Goal: Task Accomplishment & Management: Complete application form

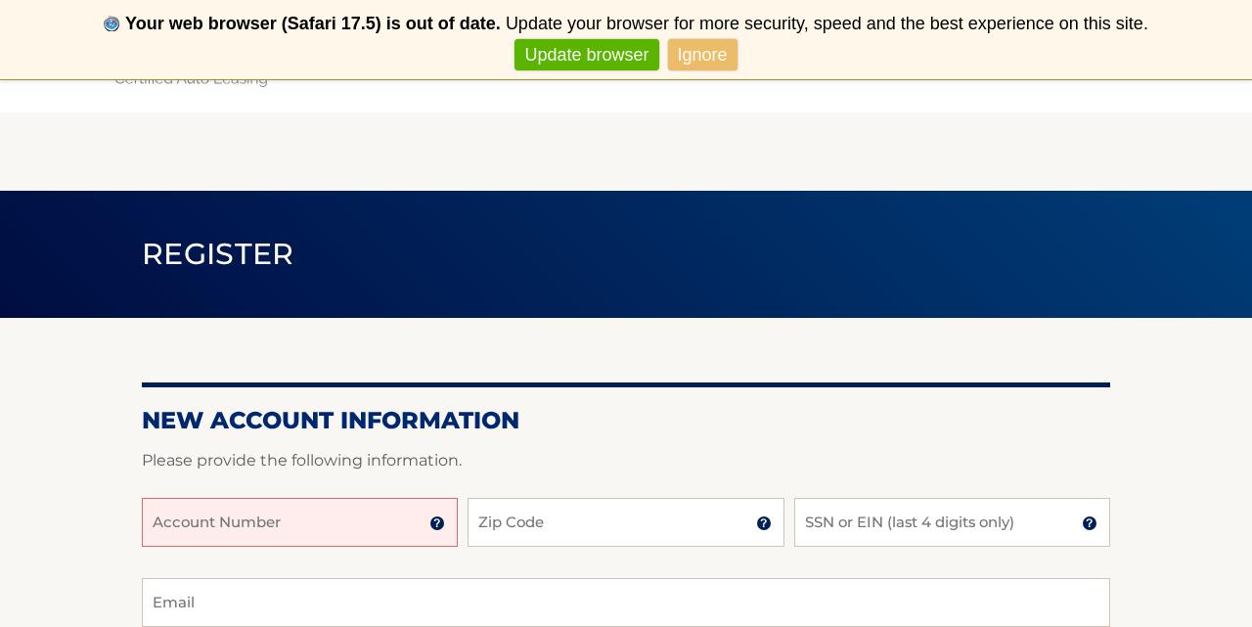
click at [591, 54] on link "Update browser" at bounding box center [587, 55] width 144 height 32
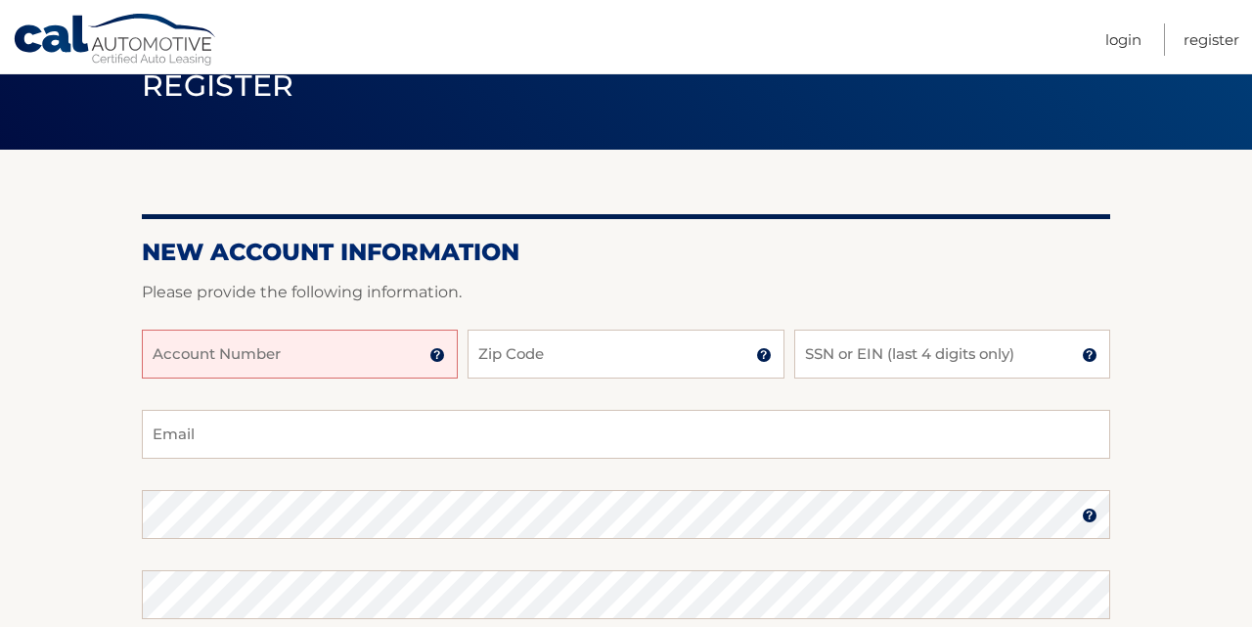
scroll to position [100, 0]
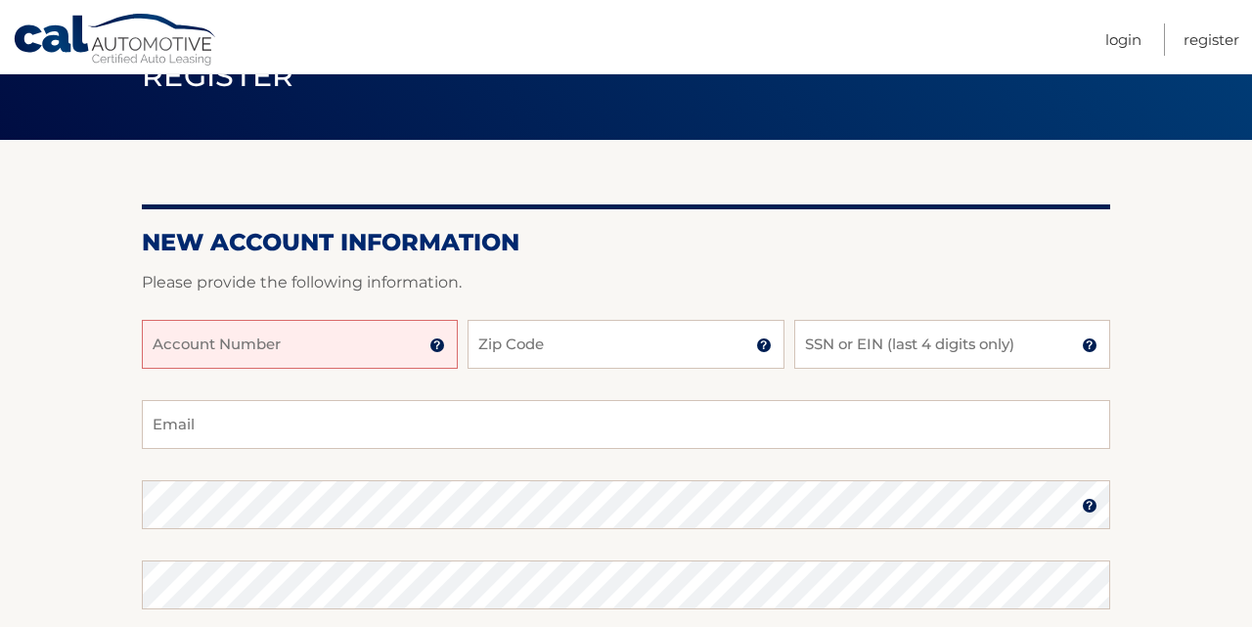
click at [377, 340] on input "Account Number" at bounding box center [300, 344] width 316 height 49
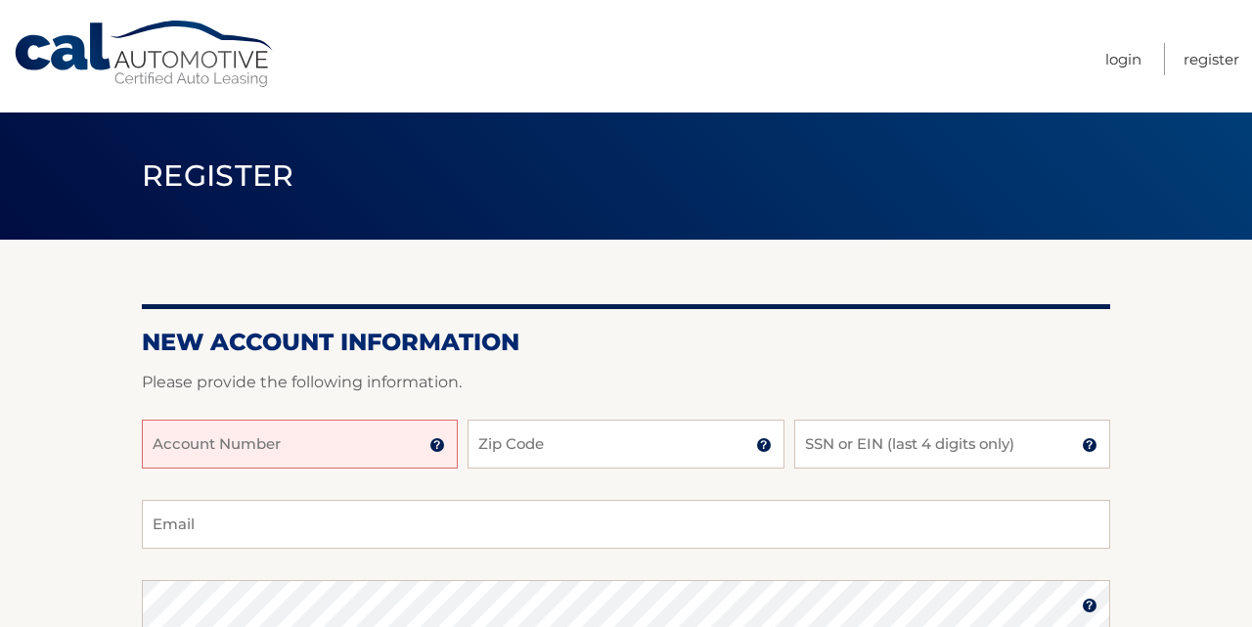
scroll to position [0, 0]
click at [817, 437] on input "SSN or EIN (last 4 digits only)" at bounding box center [952, 444] width 316 height 49
click at [284, 448] on input "Account Number" at bounding box center [300, 444] width 316 height 49
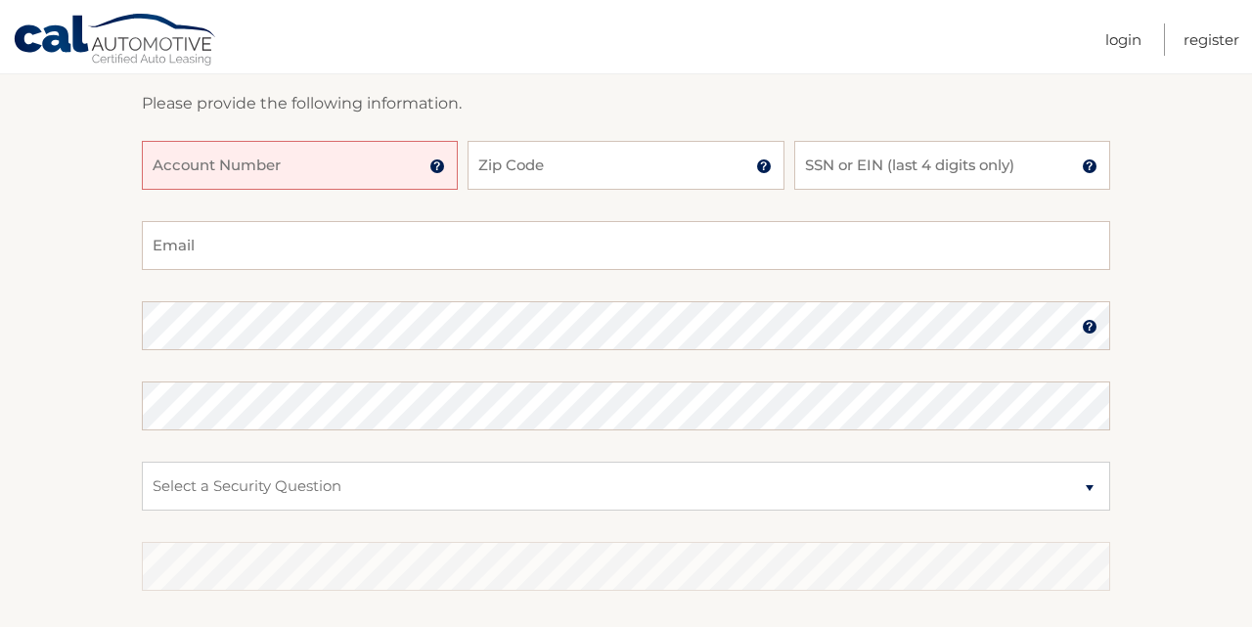
scroll to position [274, 0]
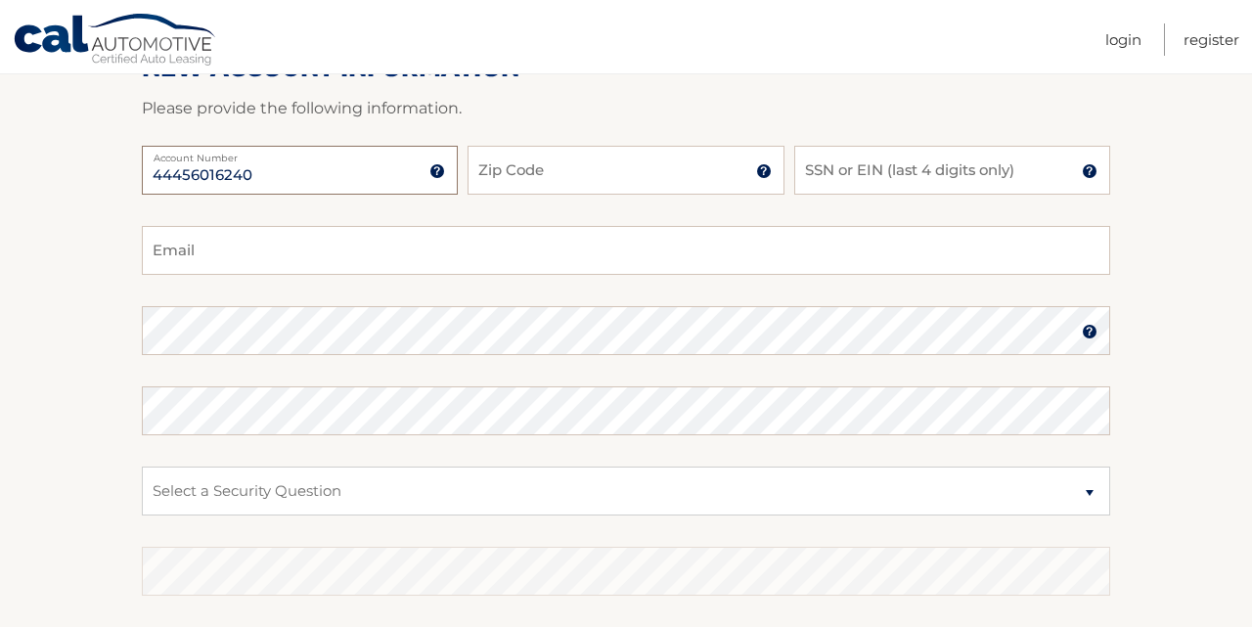
type input "44456016240"
type input "11217"
type input "4175"
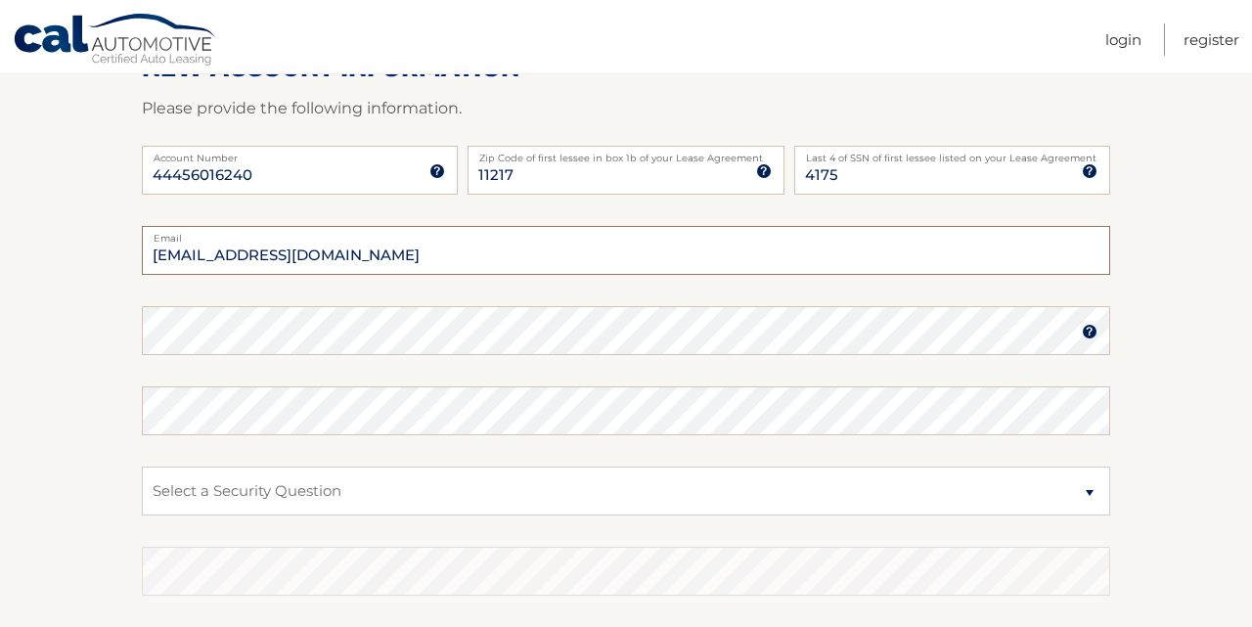
type input "claudiodgonz@gmail.com"
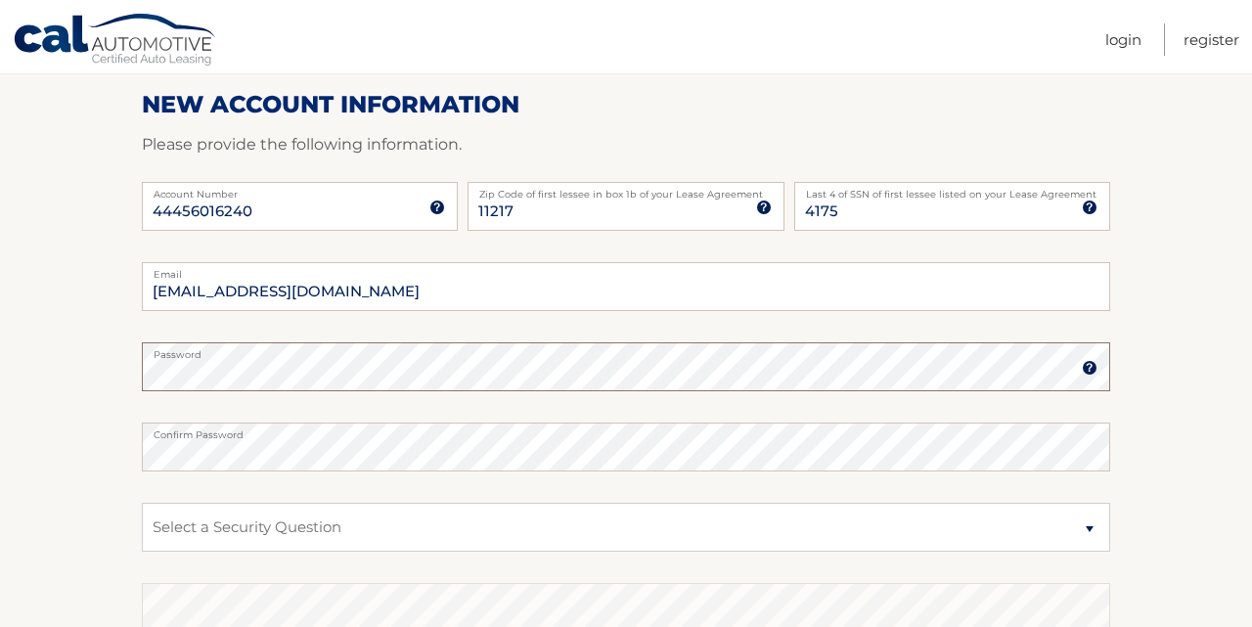
scroll to position [267, 0]
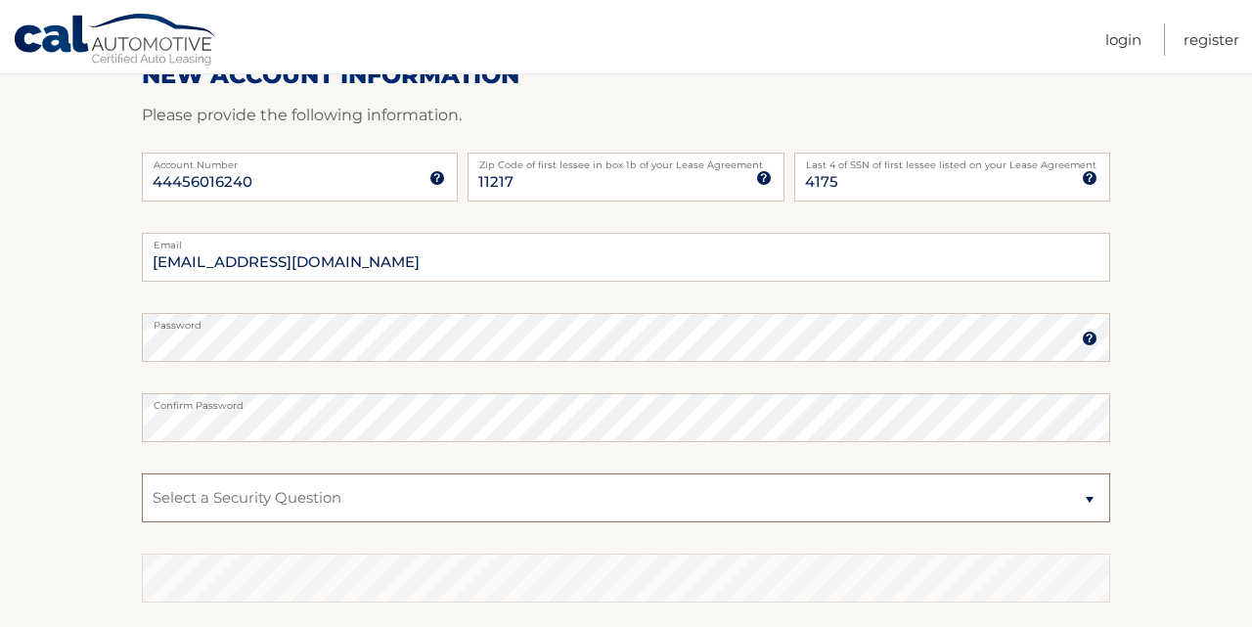
select select "4"
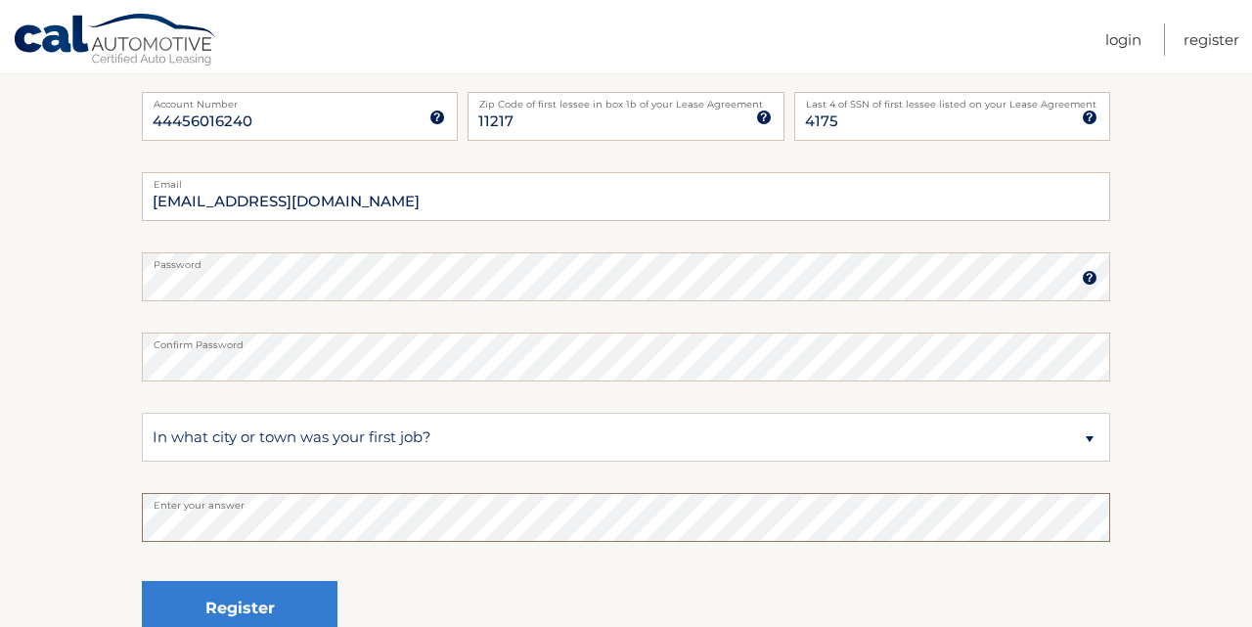
scroll to position [331, 0]
click at [1093, 272] on img at bounding box center [1090, 275] width 16 height 16
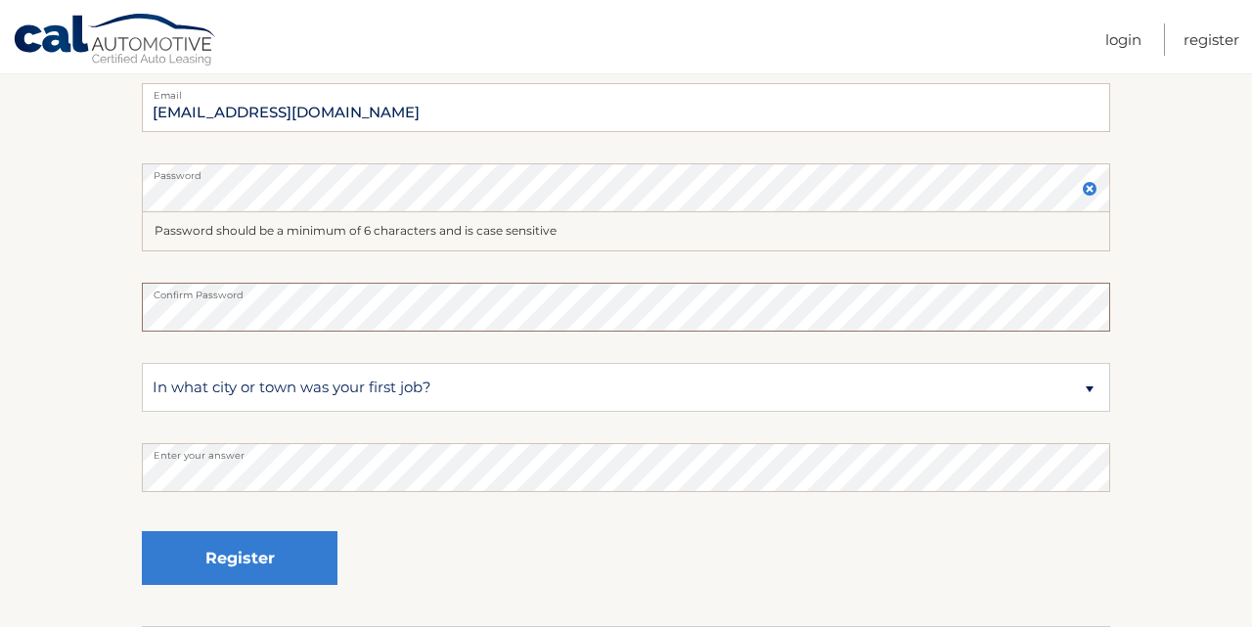
scroll to position [420, 0]
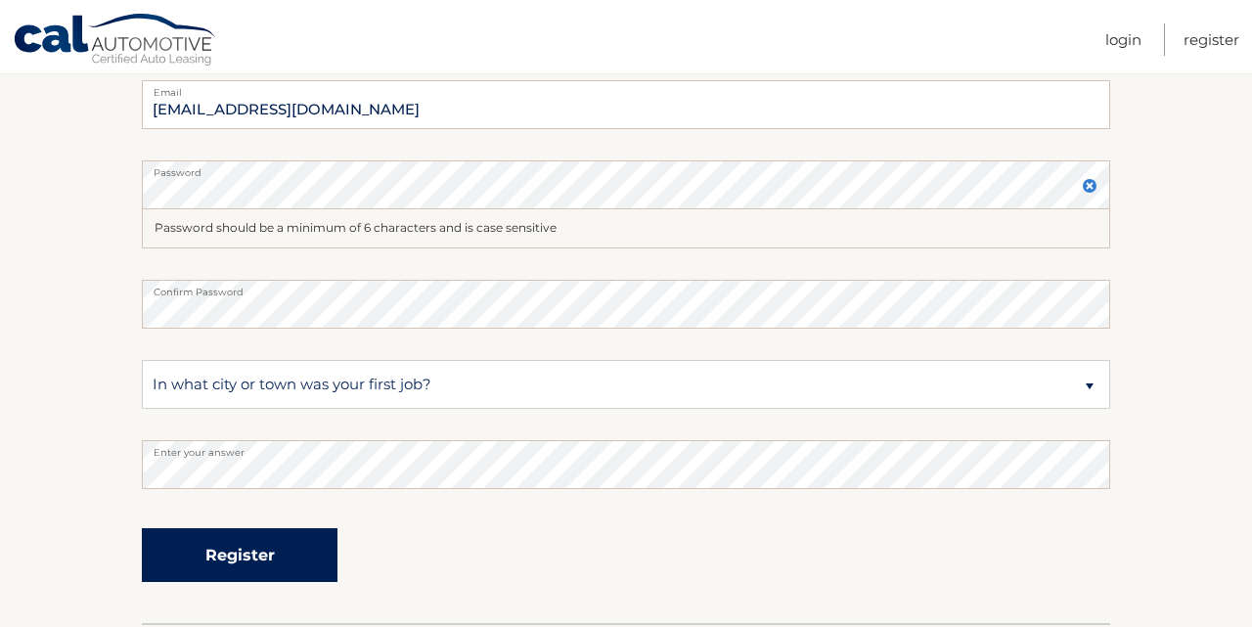
click at [268, 554] on button "Register" at bounding box center [240, 555] width 196 height 54
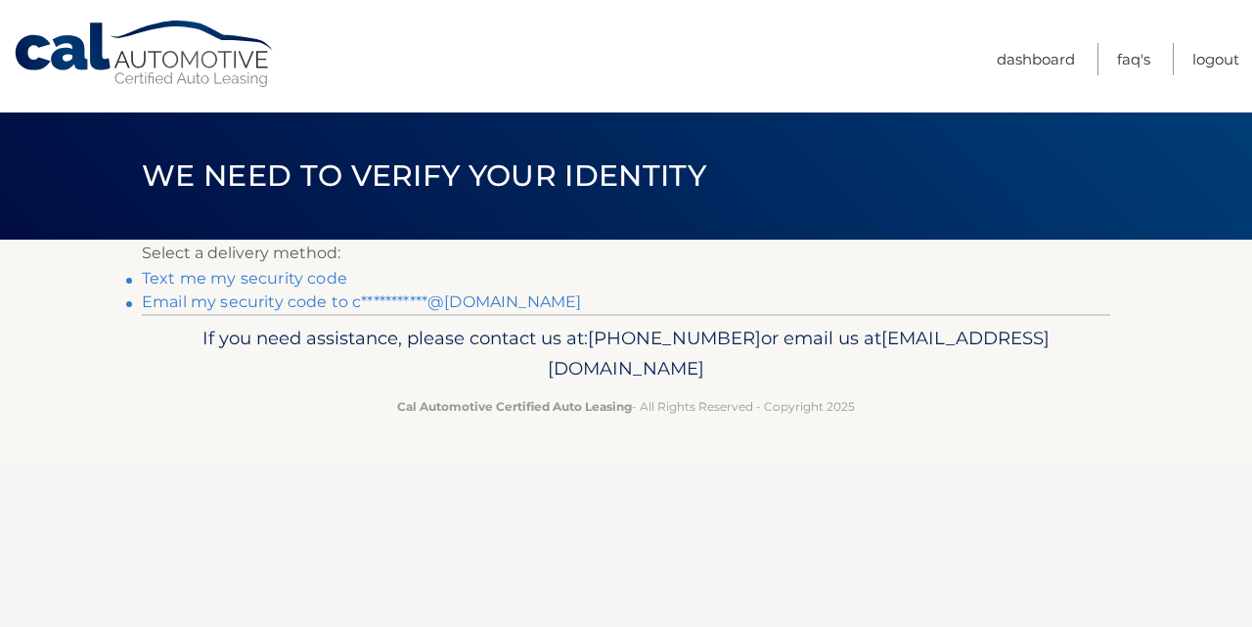
click at [488, 299] on link "**********" at bounding box center [361, 302] width 439 height 19
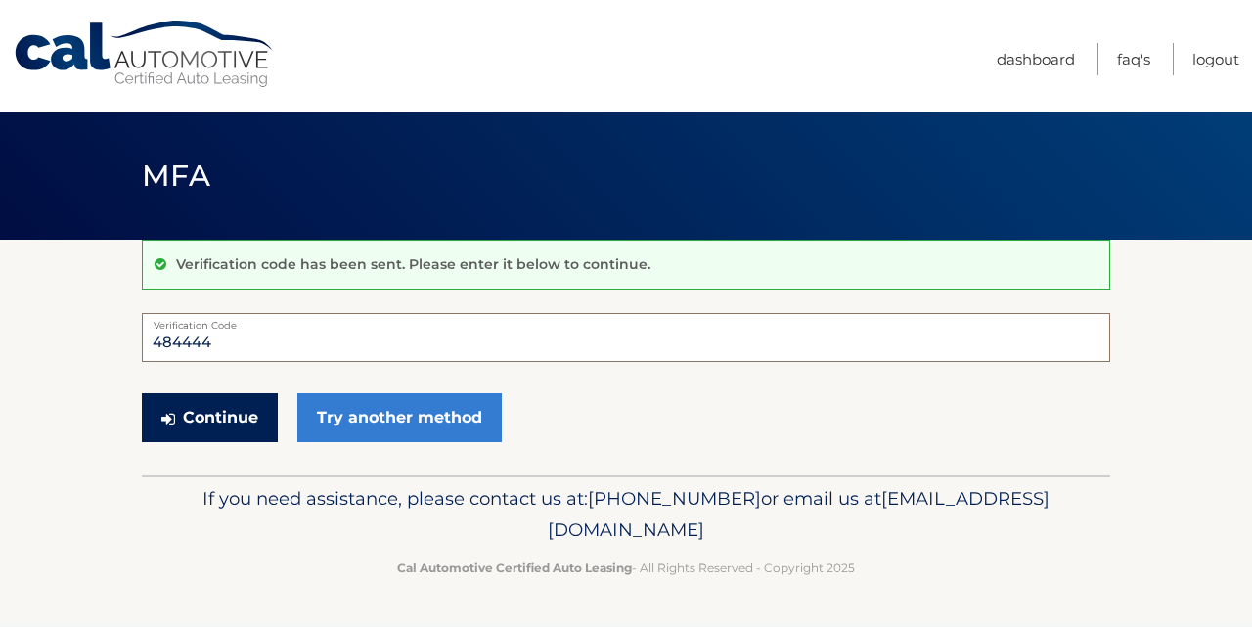
type input "484444"
click at [216, 403] on button "Continue" at bounding box center [210, 417] width 136 height 49
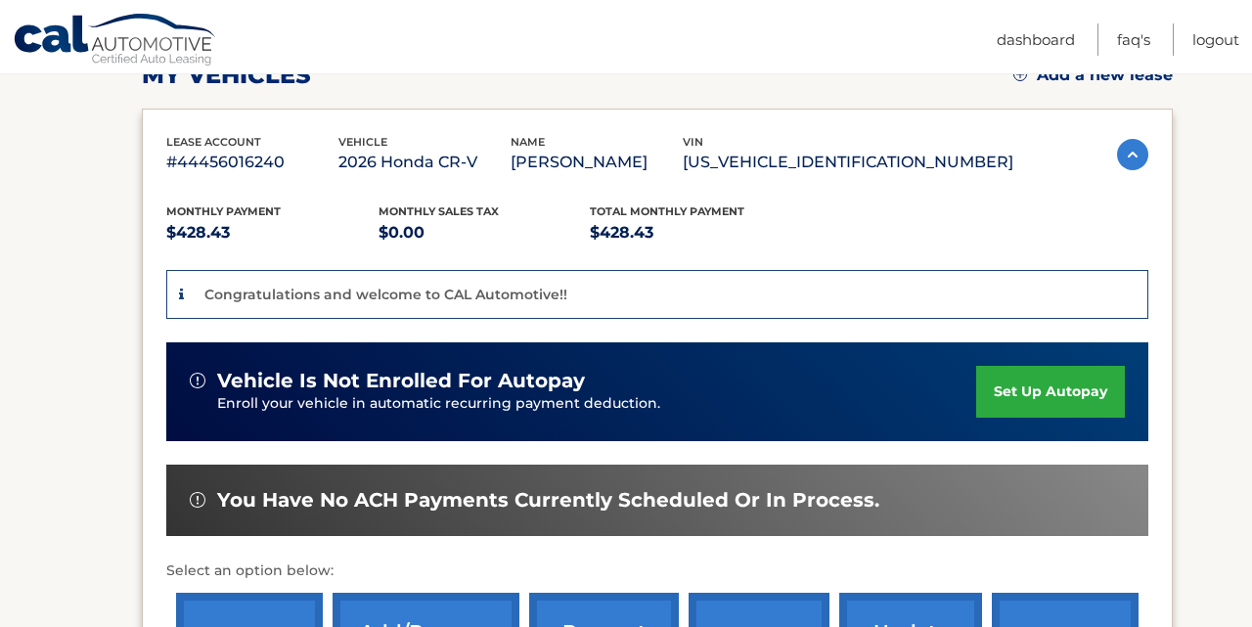
scroll to position [321, 0]
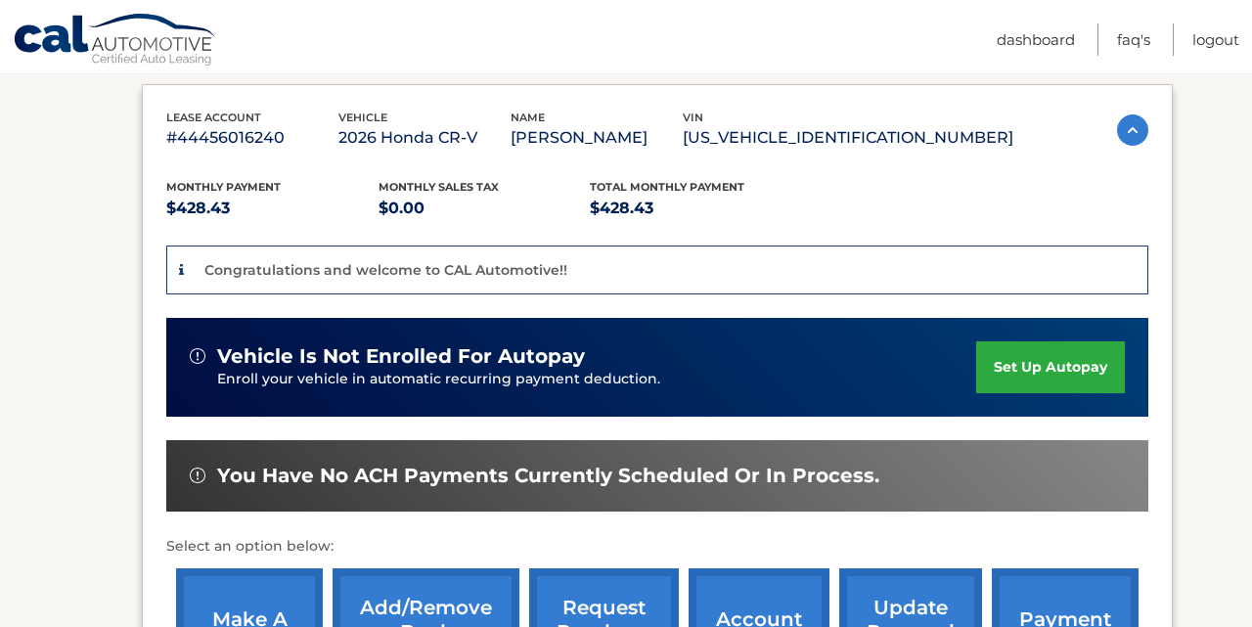
click at [1029, 372] on link "set up autopay" at bounding box center [1050, 367] width 149 height 52
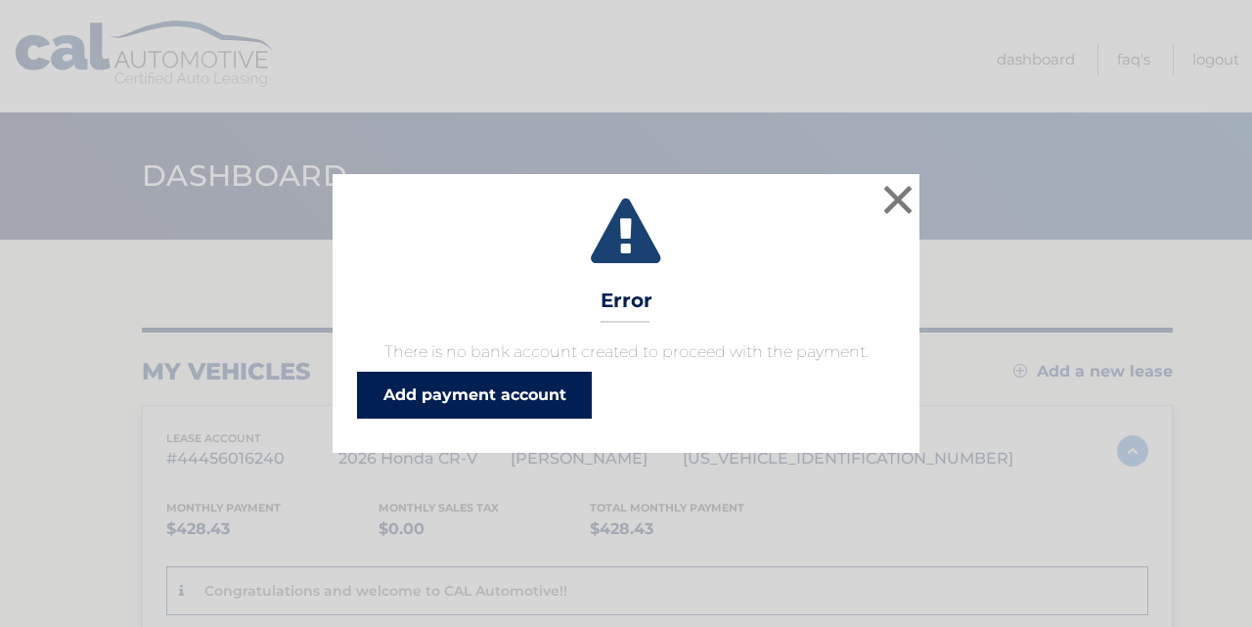
click at [535, 397] on link "Add payment account" at bounding box center [474, 395] width 235 height 47
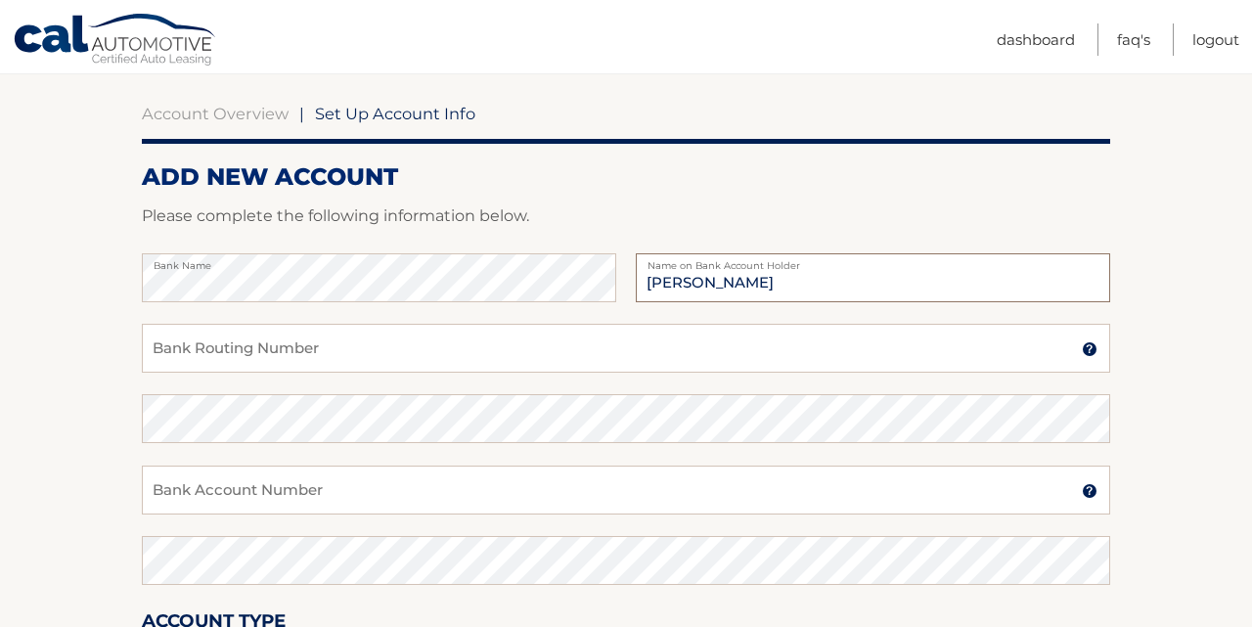
scroll to position [172, 0]
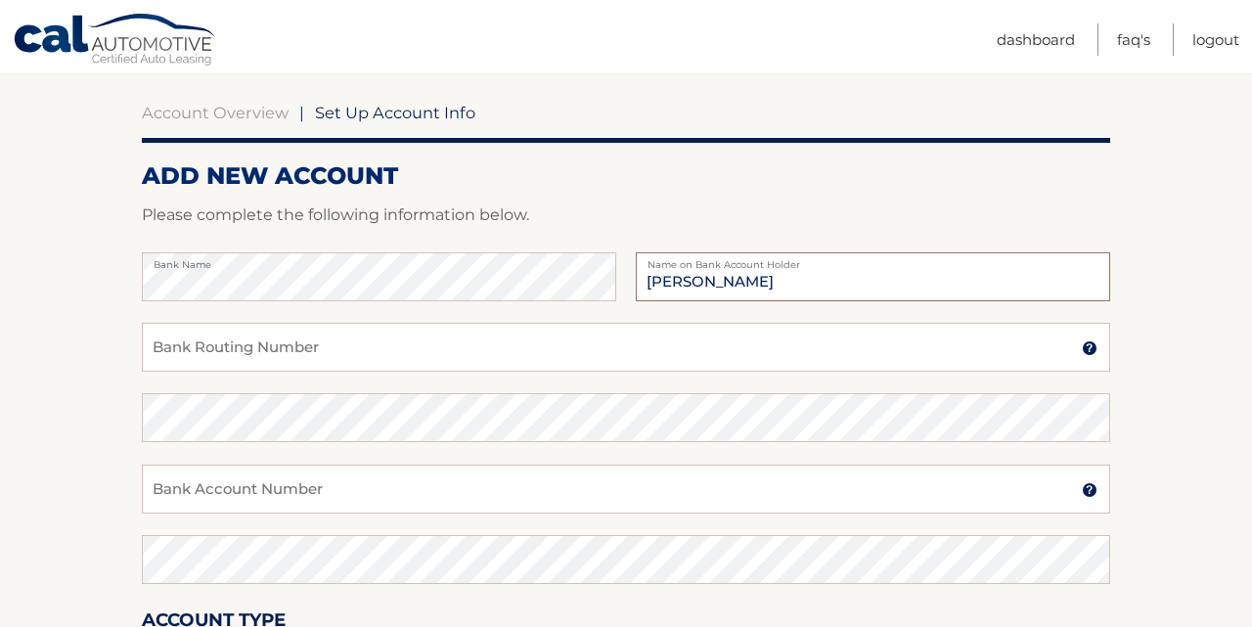
type input "[PERSON_NAME]"
click at [755, 341] on input "Bank Routing Number" at bounding box center [626, 347] width 969 height 49
type input "021000021"
click at [507, 487] on input "Bank Account Number" at bounding box center [626, 489] width 969 height 49
type input "42108829"
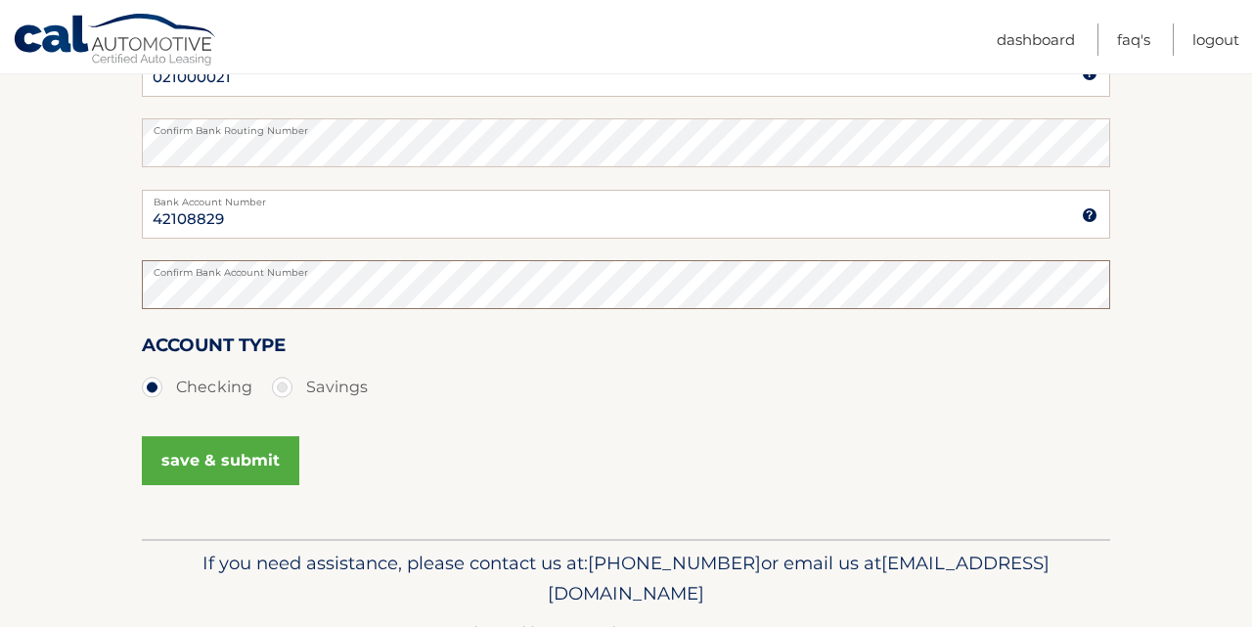
scroll to position [467, 0]
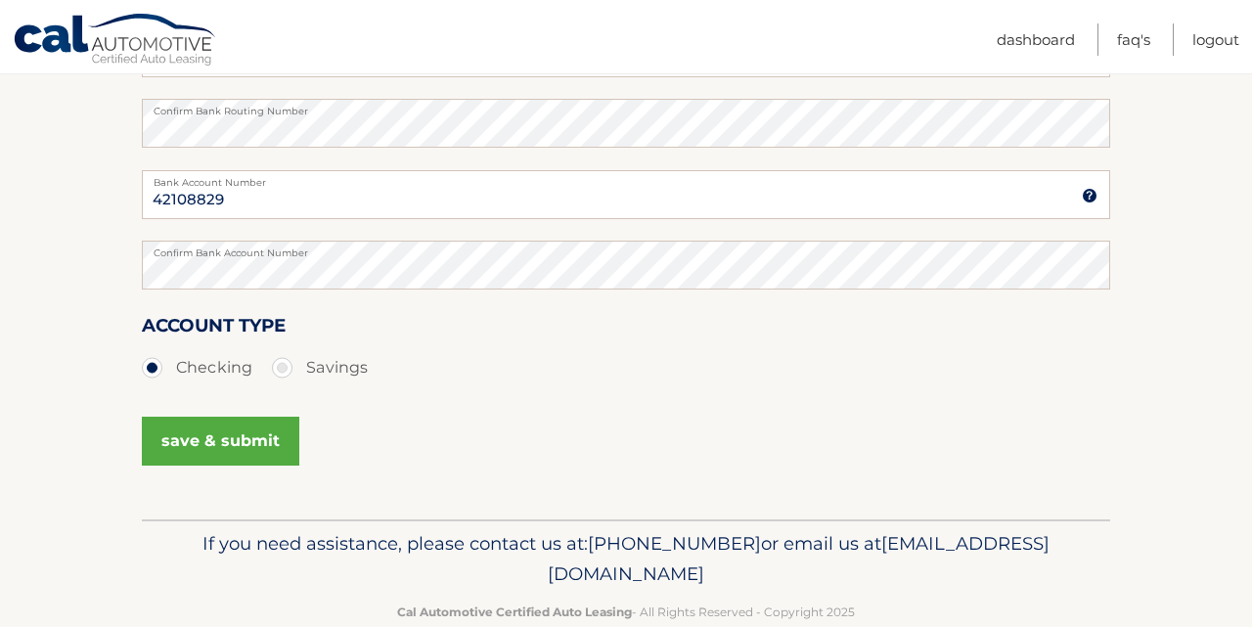
click at [245, 446] on button "save & submit" at bounding box center [221, 441] width 158 height 49
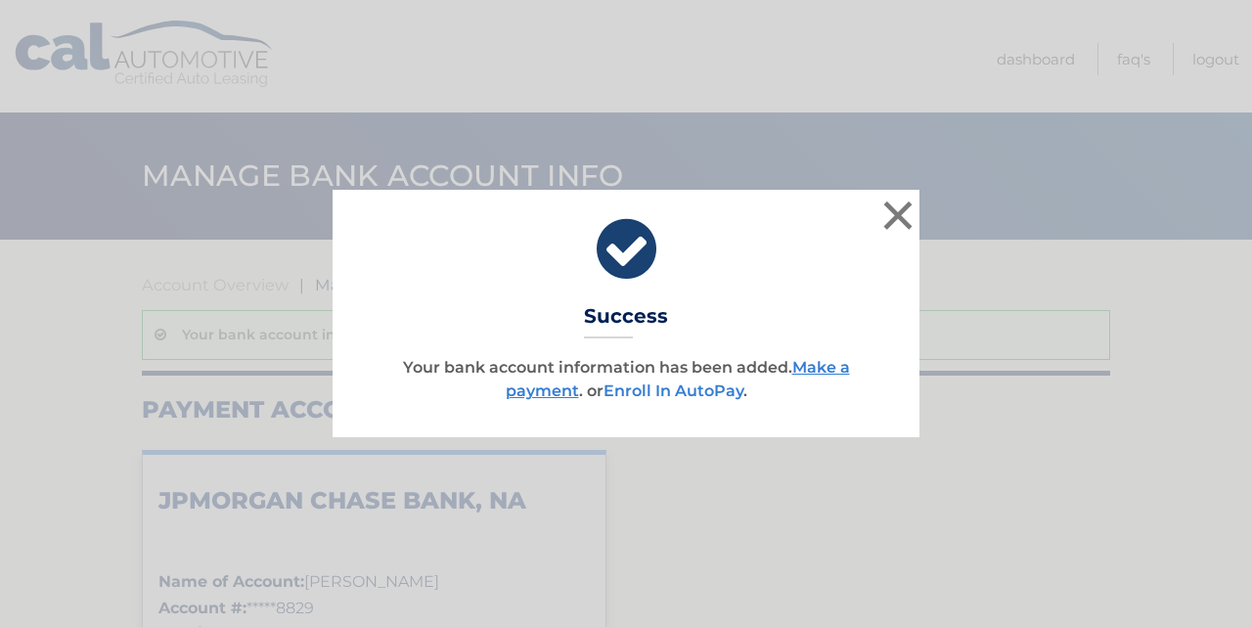
click at [710, 388] on link "Enroll In AutoPay" at bounding box center [674, 391] width 140 height 19
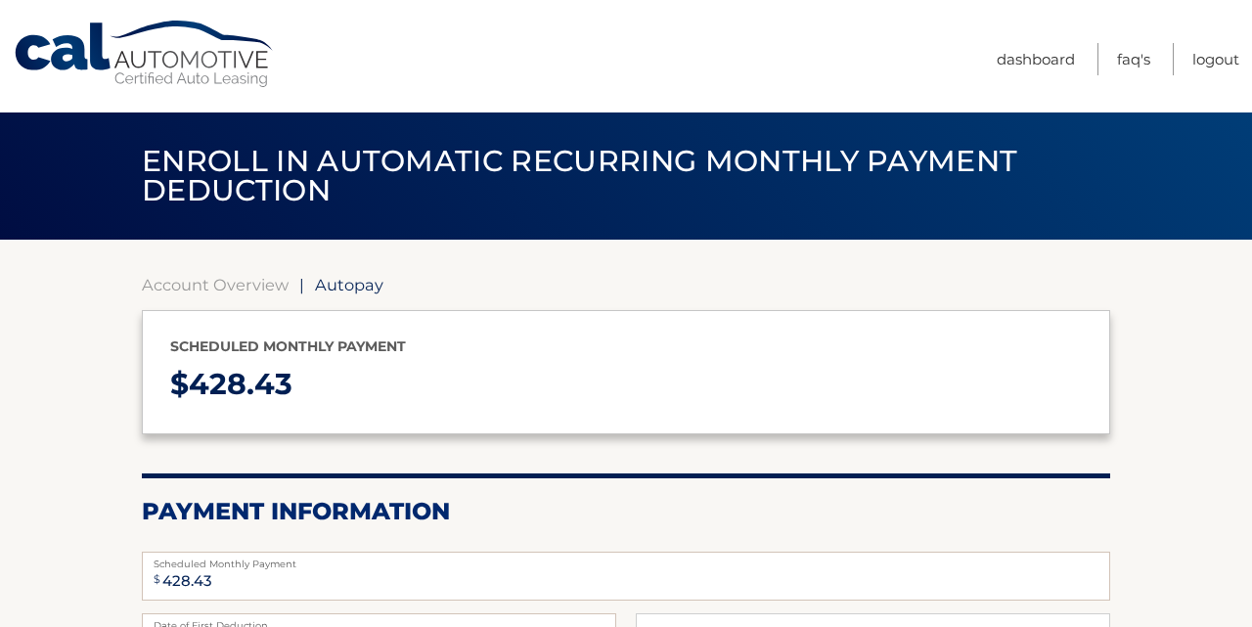
select select "ZWI1ZmUwOWEtYzhiYi00Y2I0LWIwZGUtMzFlZjIwODNhNGFi"
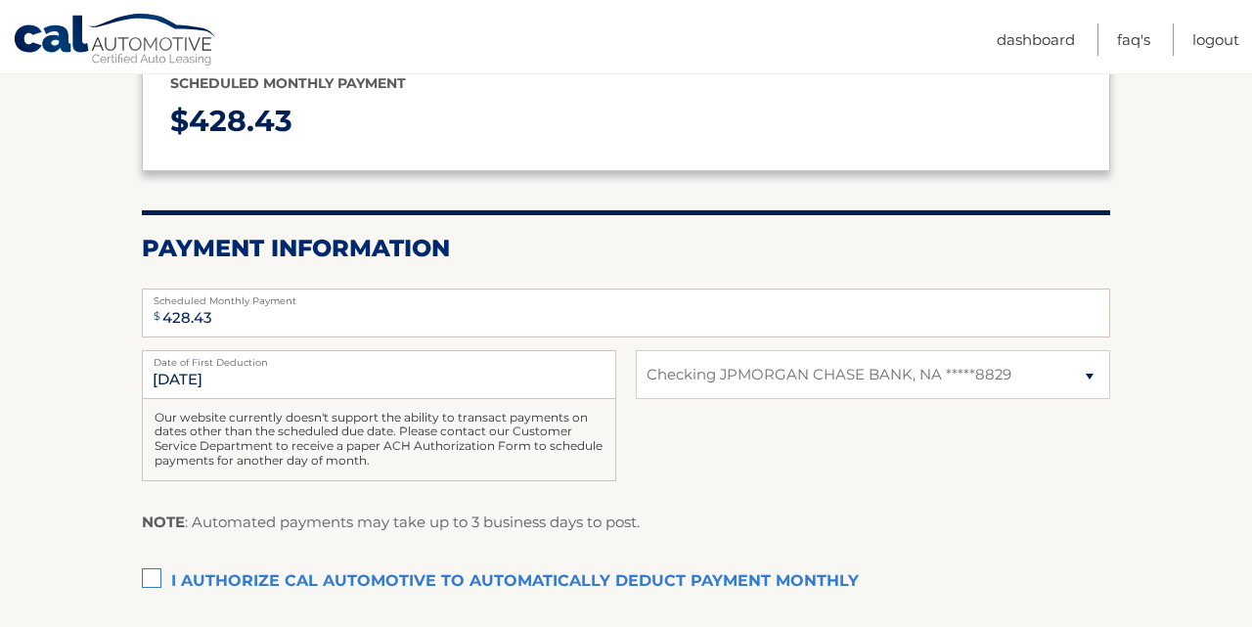
scroll to position [281, 0]
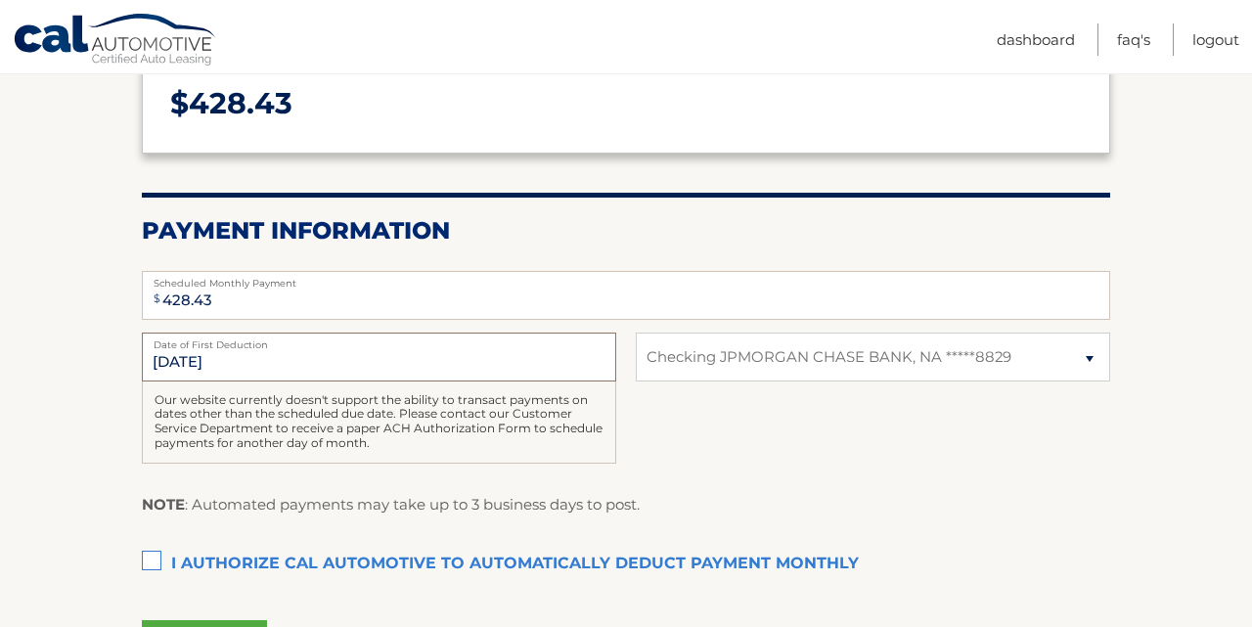
click at [315, 361] on input "[DATE]" at bounding box center [379, 357] width 474 height 49
click at [192, 354] on input "[DATE]" at bounding box center [379, 357] width 474 height 49
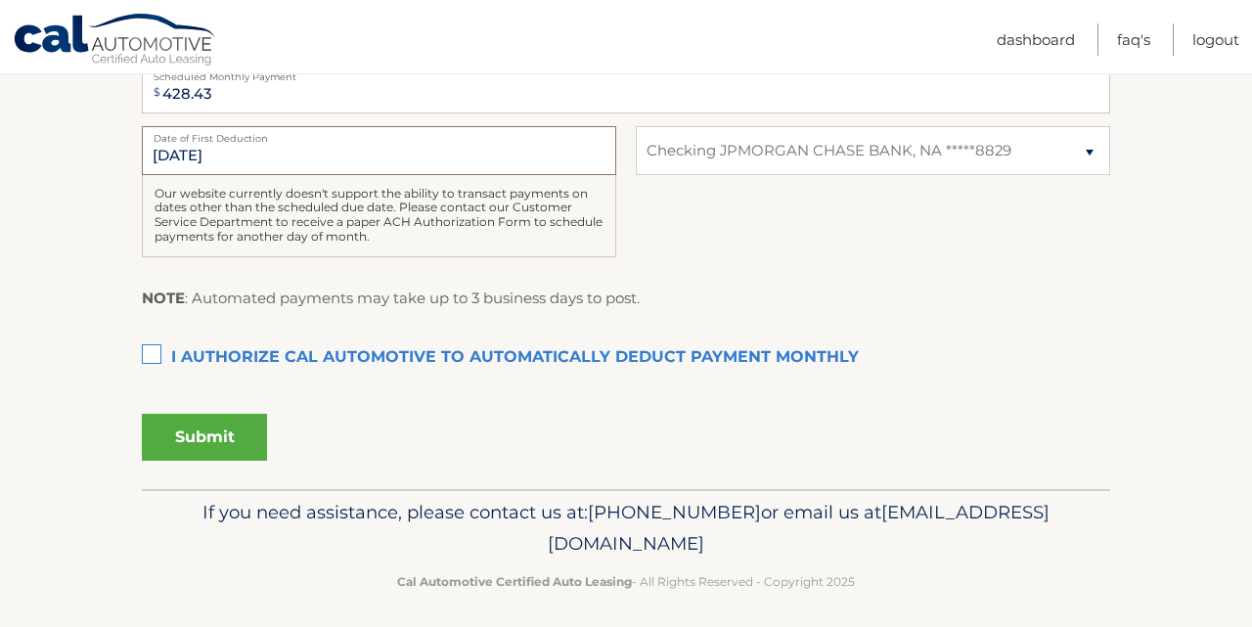
scroll to position [489, 0]
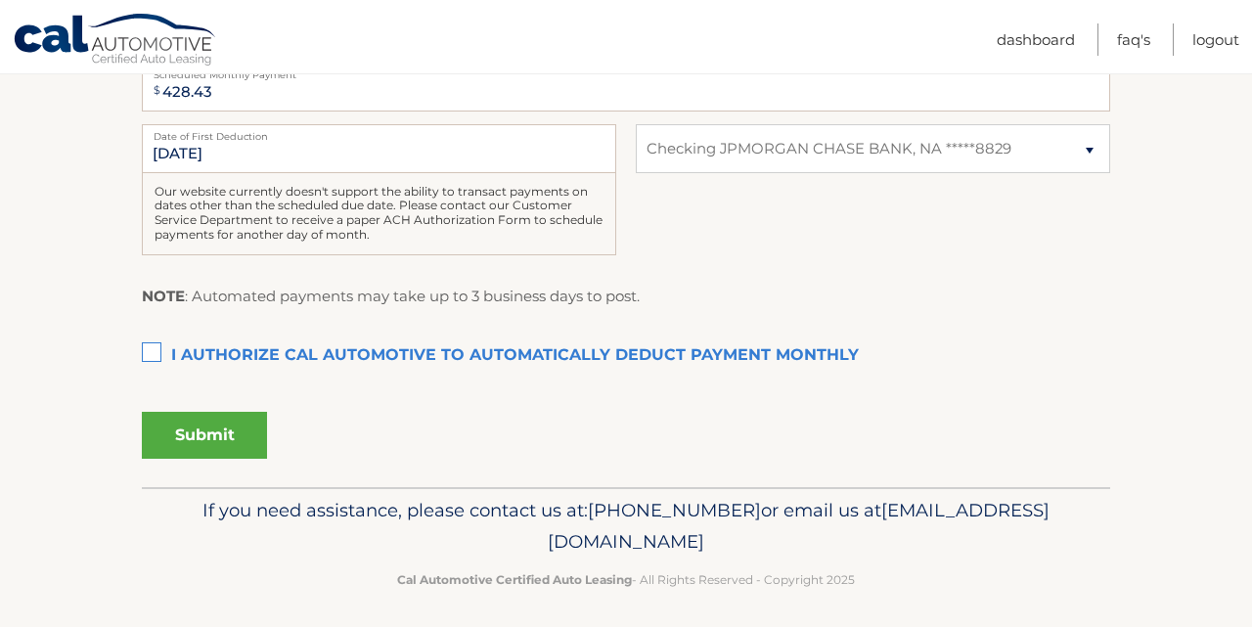
click at [144, 339] on label "I authorize cal automotive to automatically deduct payment monthly This checkbo…" at bounding box center [626, 356] width 969 height 39
click at [0, 0] on input "I authorize cal automotive to automatically deduct payment monthly This checkbo…" at bounding box center [0, 0] width 0 height 0
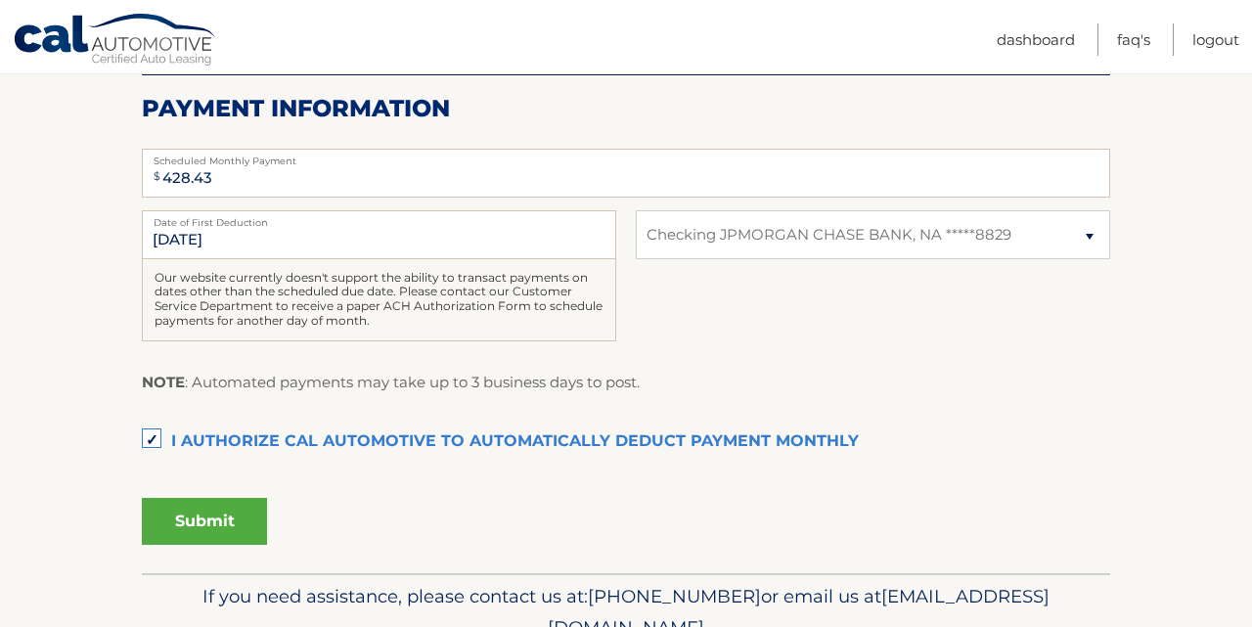
scroll to position [387, 0]
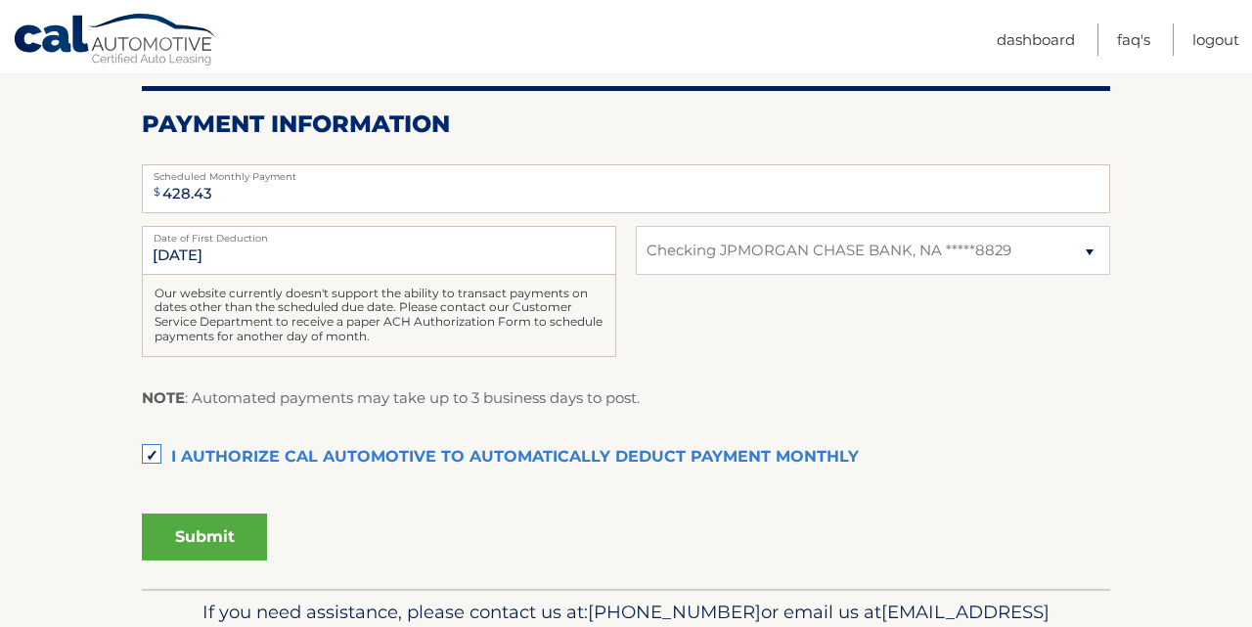
click at [202, 553] on button "Submit" at bounding box center [204, 537] width 125 height 47
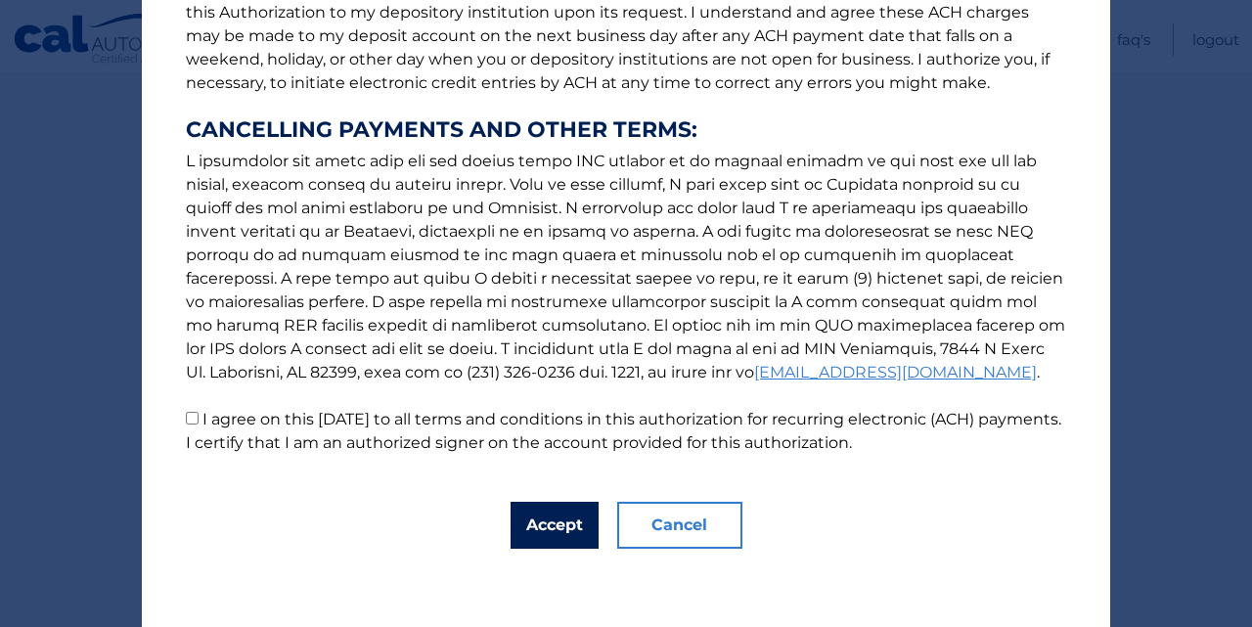
scroll to position [297, 0]
click at [546, 522] on button "Accept" at bounding box center [555, 525] width 88 height 47
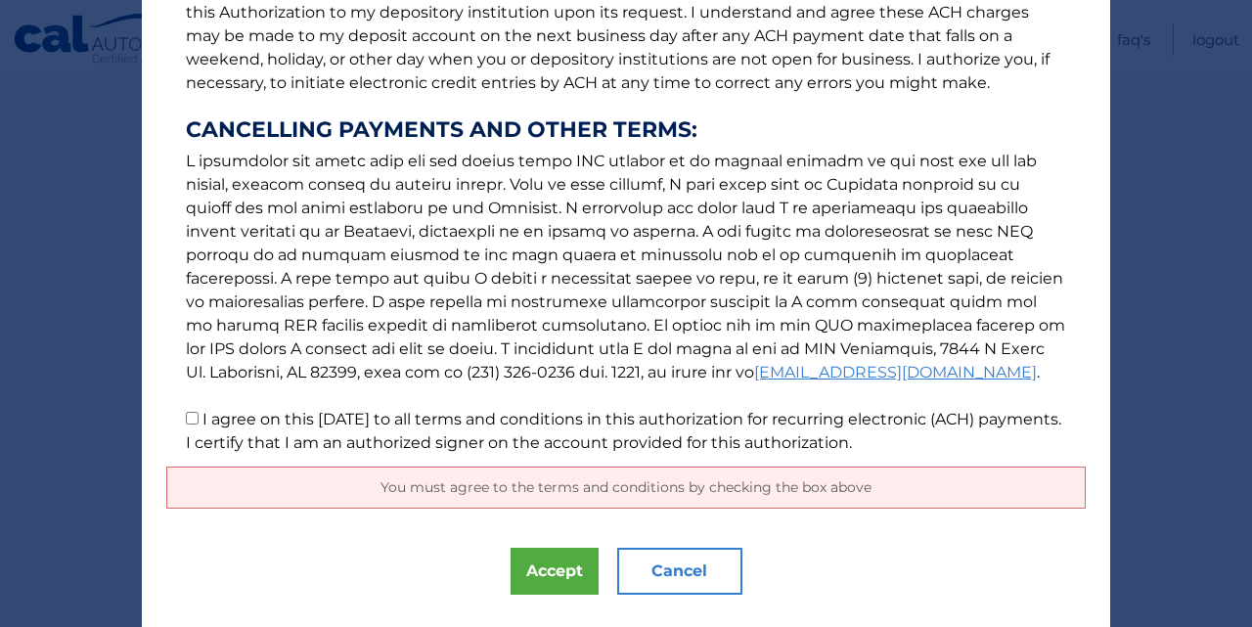
click at [194, 421] on input "I agree on this [DATE] to all terms and conditions in this authorization for re…" at bounding box center [192, 418] width 13 height 13
checkbox input "true"
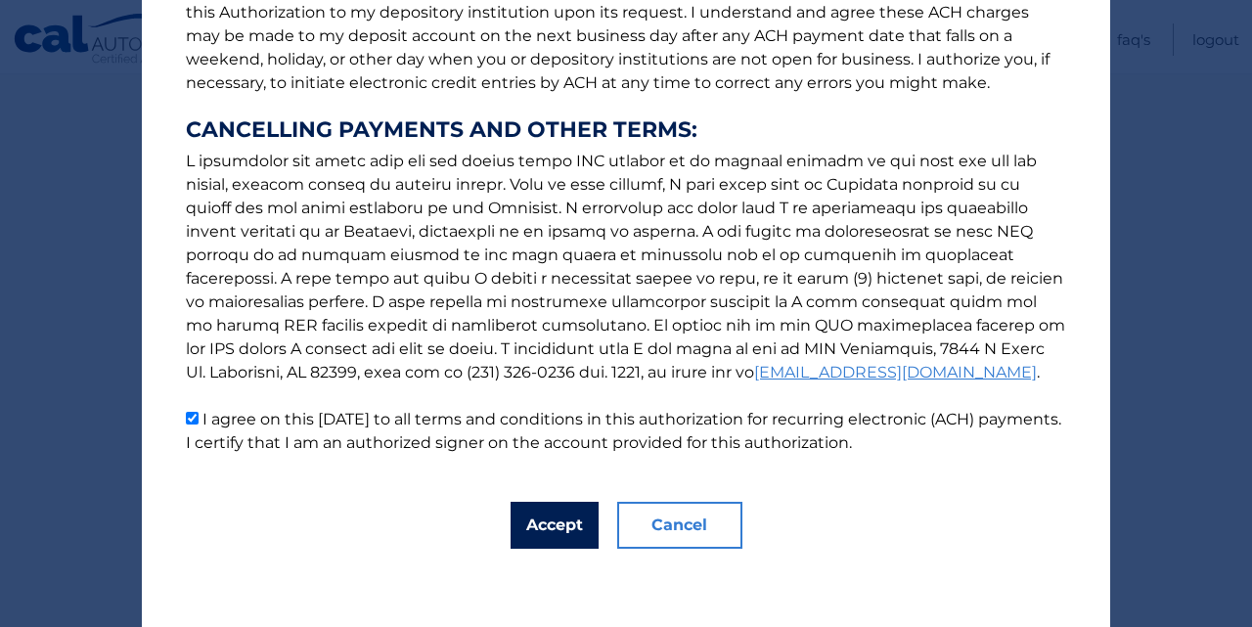
click at [553, 522] on button "Accept" at bounding box center [555, 525] width 88 height 47
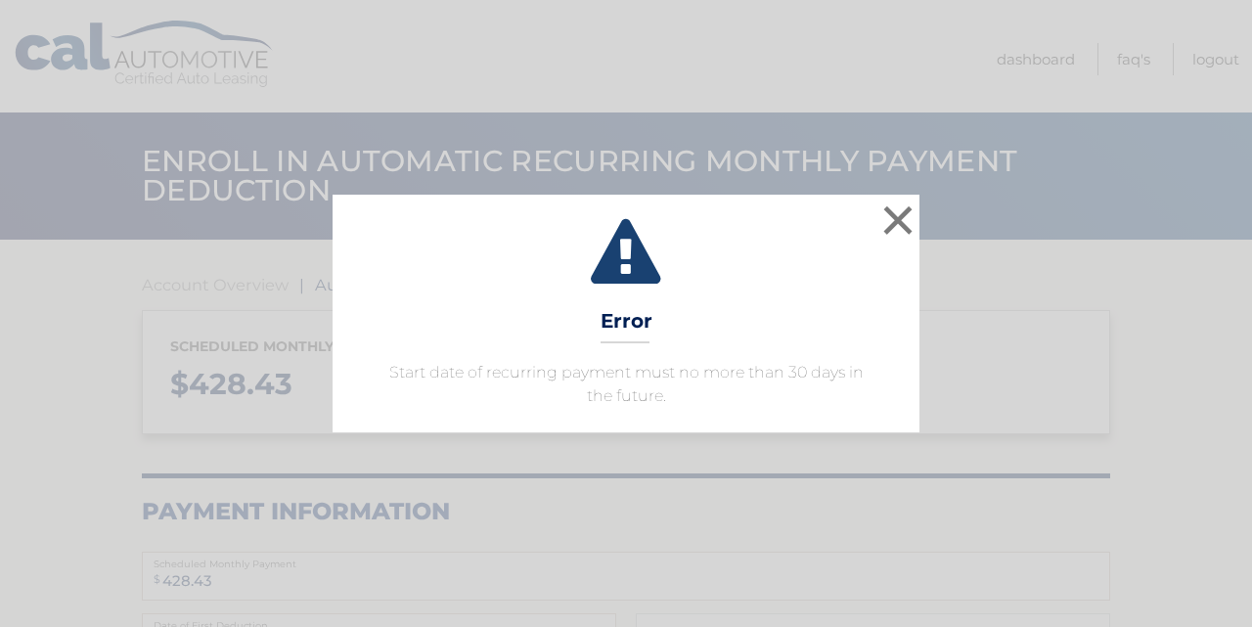
select select "ZWI1ZmUwOWEtYzhiYi00Y2I0LWIwZGUtMzFlZjIwODNhNGFi"
click at [898, 223] on button "×" at bounding box center [898, 220] width 39 height 39
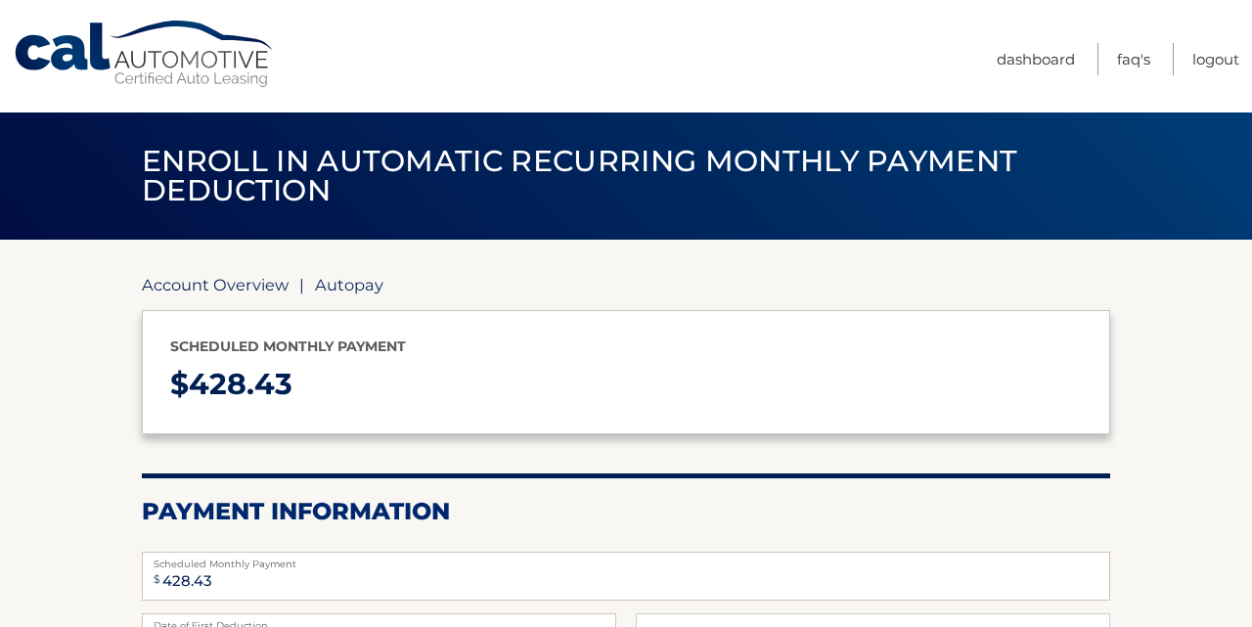
click at [257, 279] on link "Account Overview" at bounding box center [215, 285] width 147 height 20
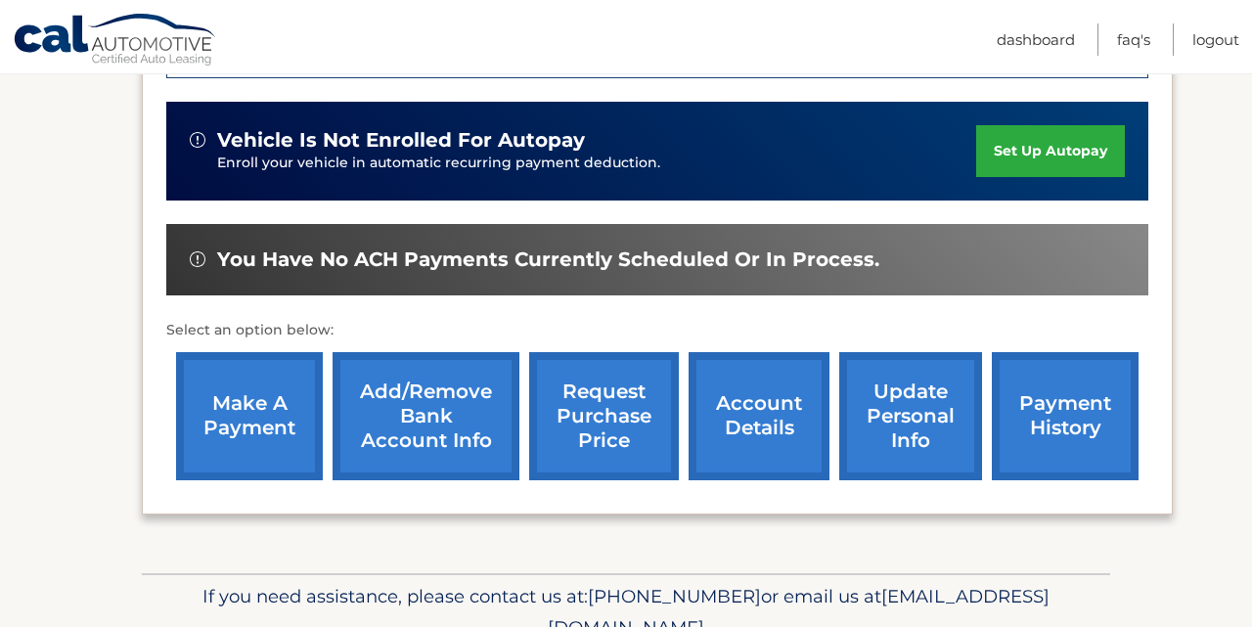
scroll to position [566, 0]
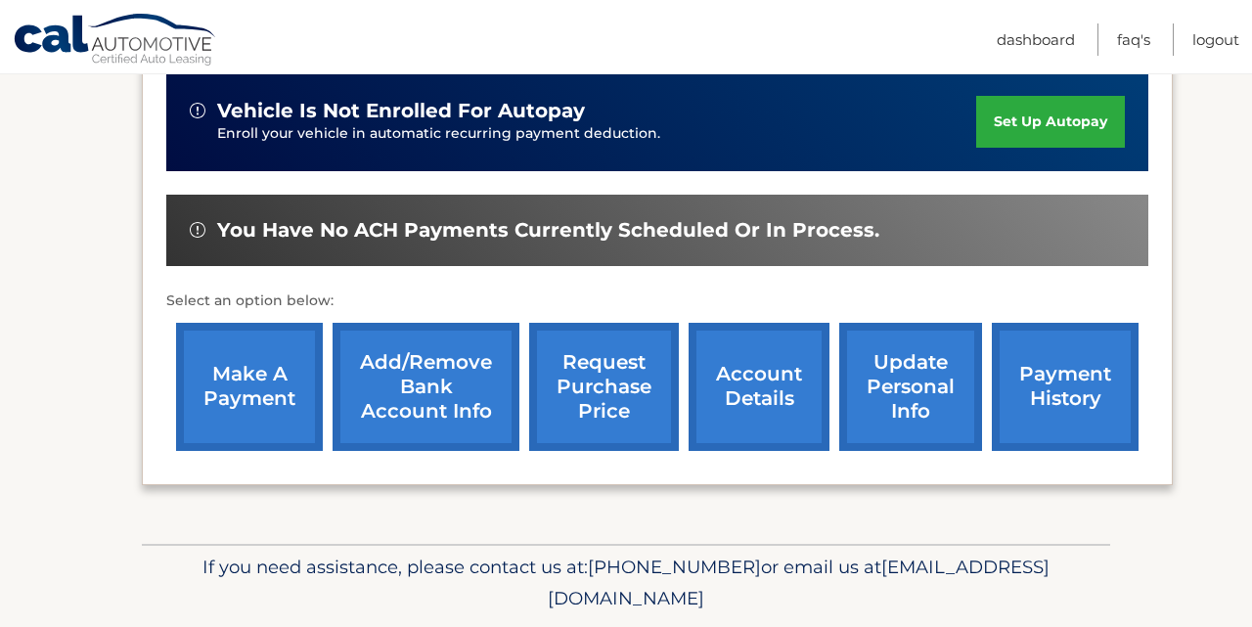
click at [236, 389] on link "make a payment" at bounding box center [249, 387] width 147 height 128
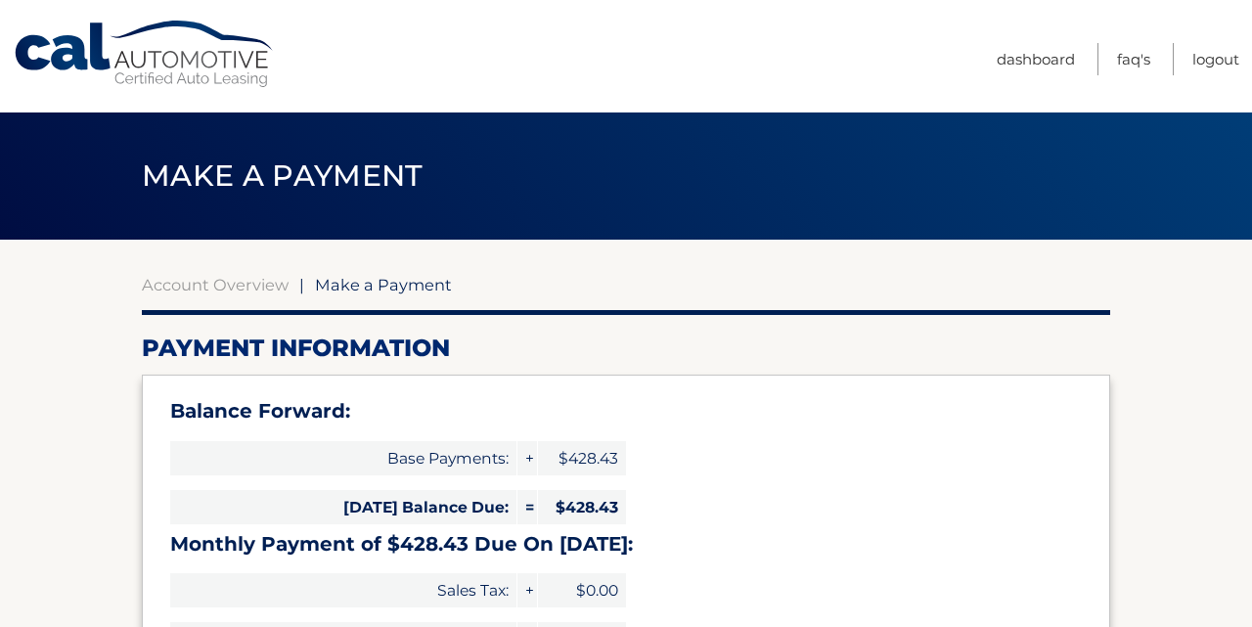
select select "ZWI1ZmUwOWEtYzhiYi00Y2I0LWIwZGUtMzFlZjIwODNhNGFi"
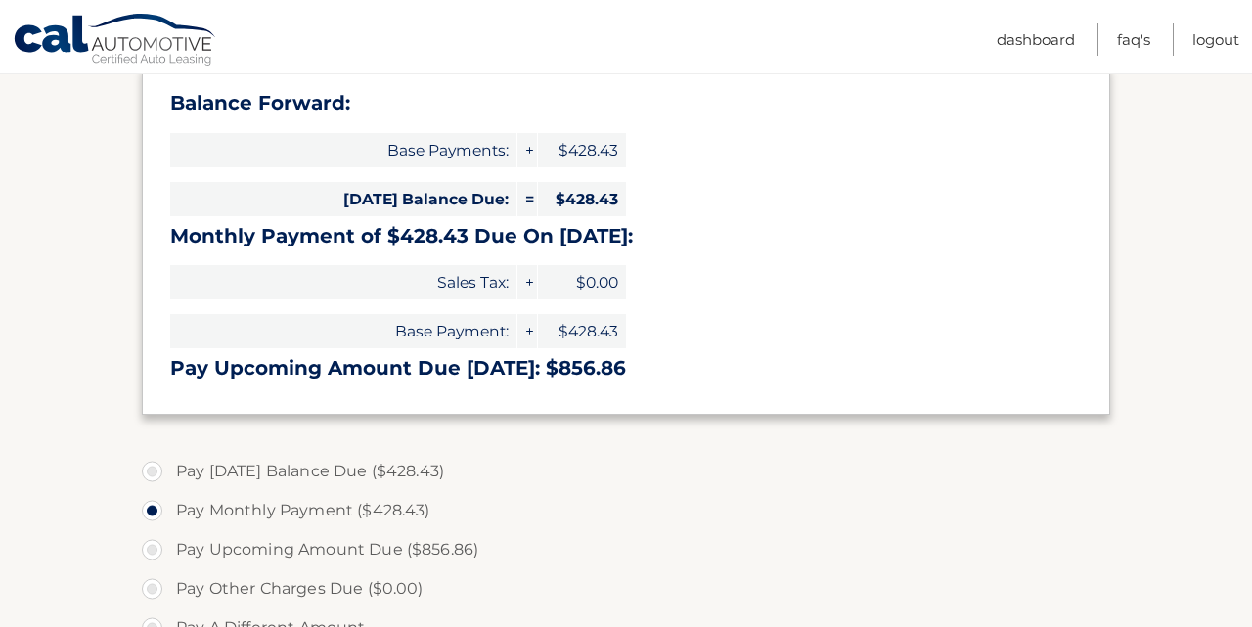
scroll to position [316, 0]
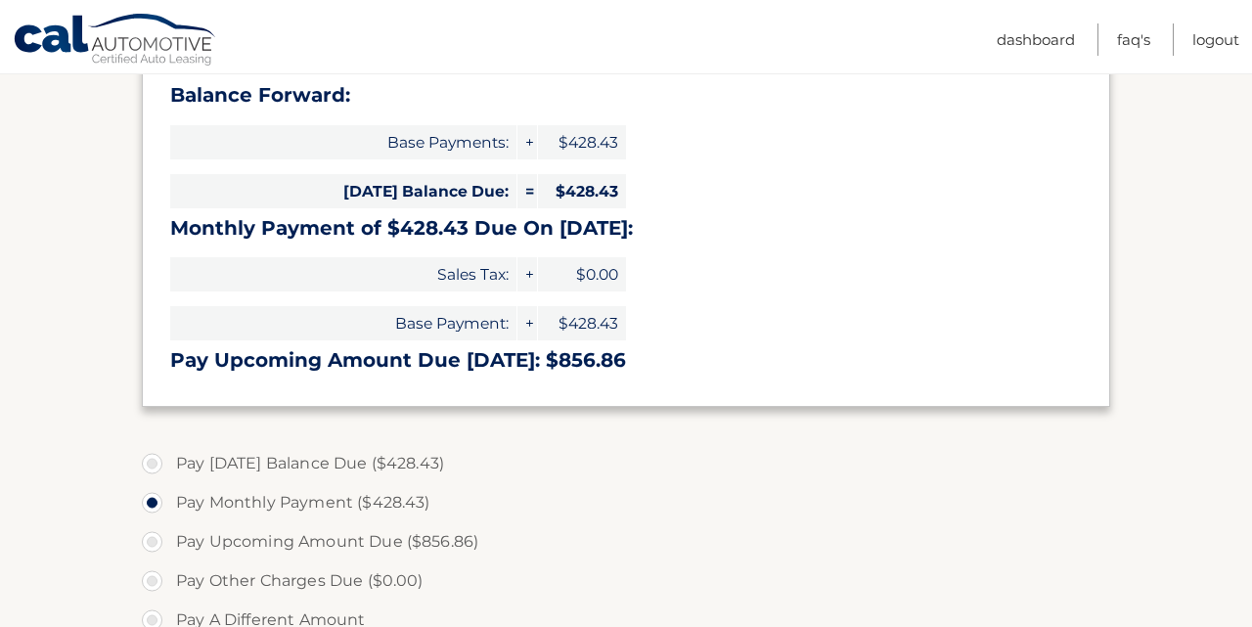
click at [155, 461] on label "Pay [DATE] Balance Due ($428.43)" at bounding box center [626, 463] width 969 height 39
click at [155, 461] on input "Pay Today's Balance Due ($428.43)" at bounding box center [160, 459] width 20 height 31
radio input "true"
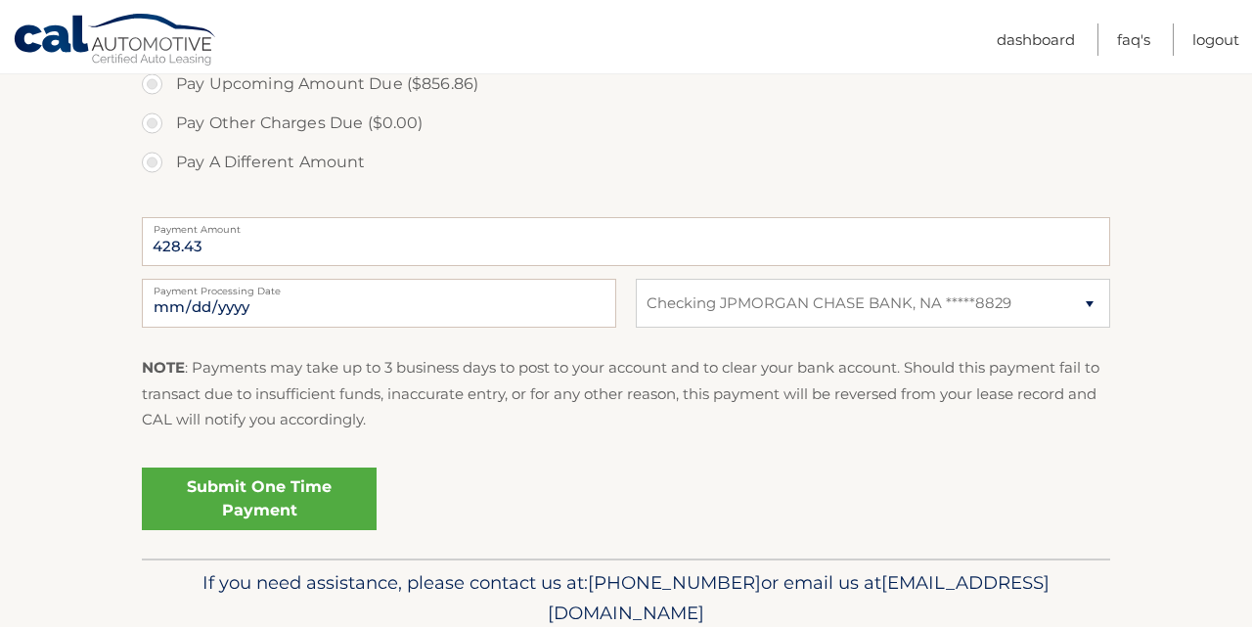
scroll to position [808, 0]
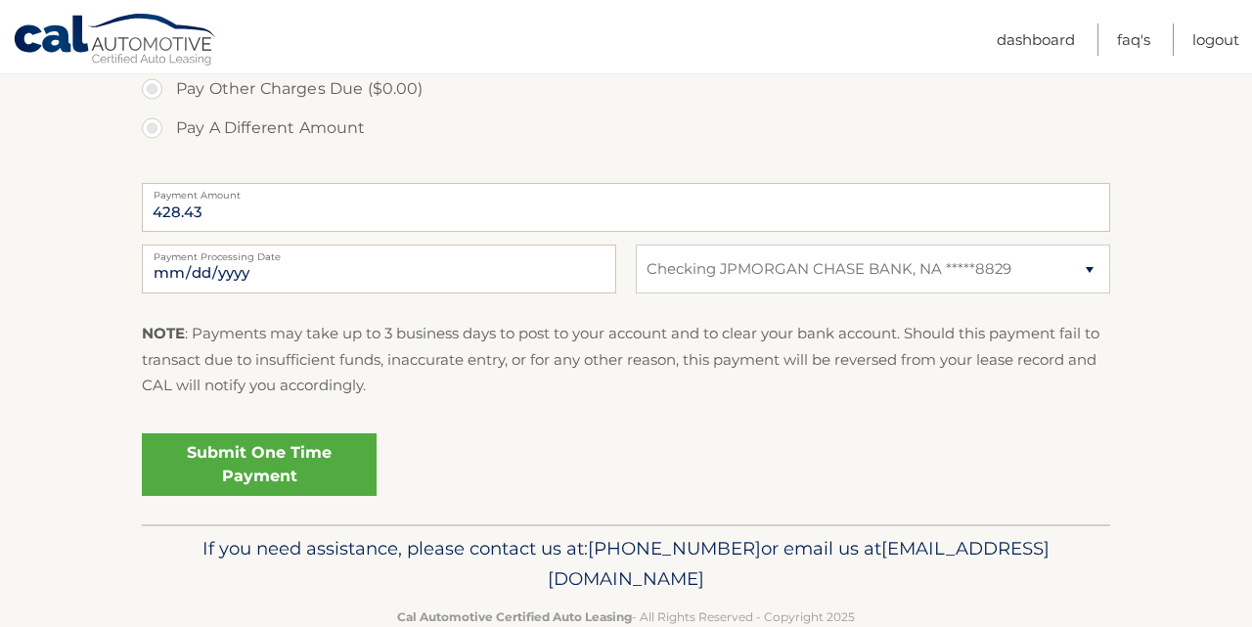
click at [302, 463] on link "Submit One Time Payment" at bounding box center [259, 464] width 235 height 63
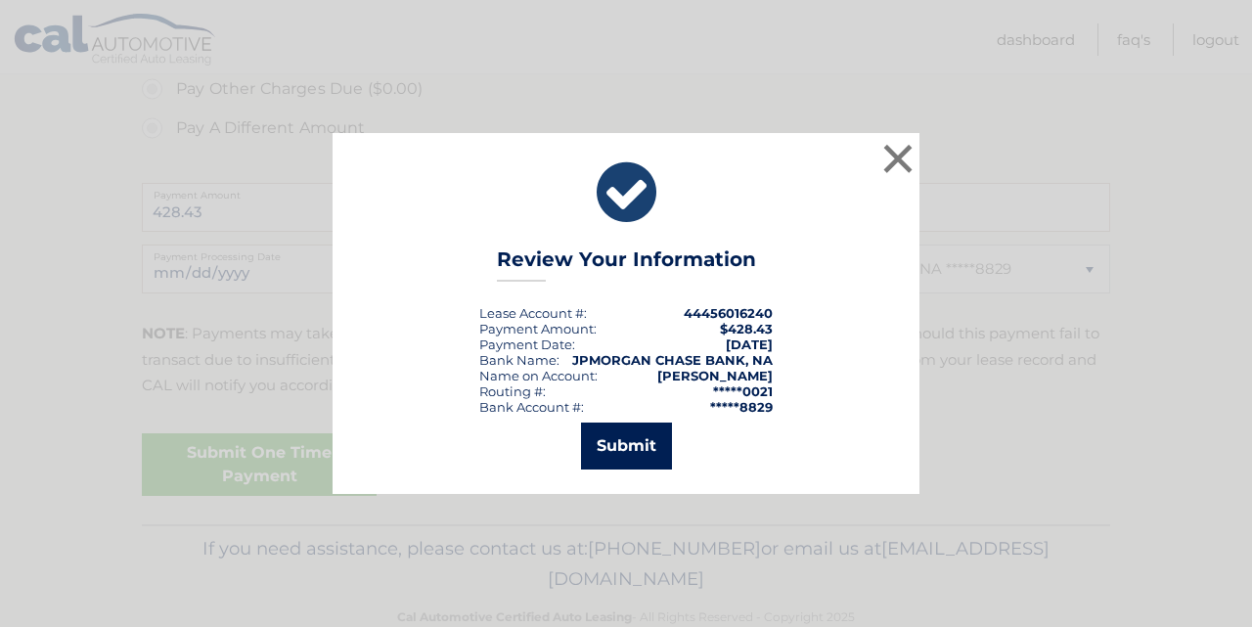
click at [636, 436] on button "Submit" at bounding box center [626, 446] width 91 height 47
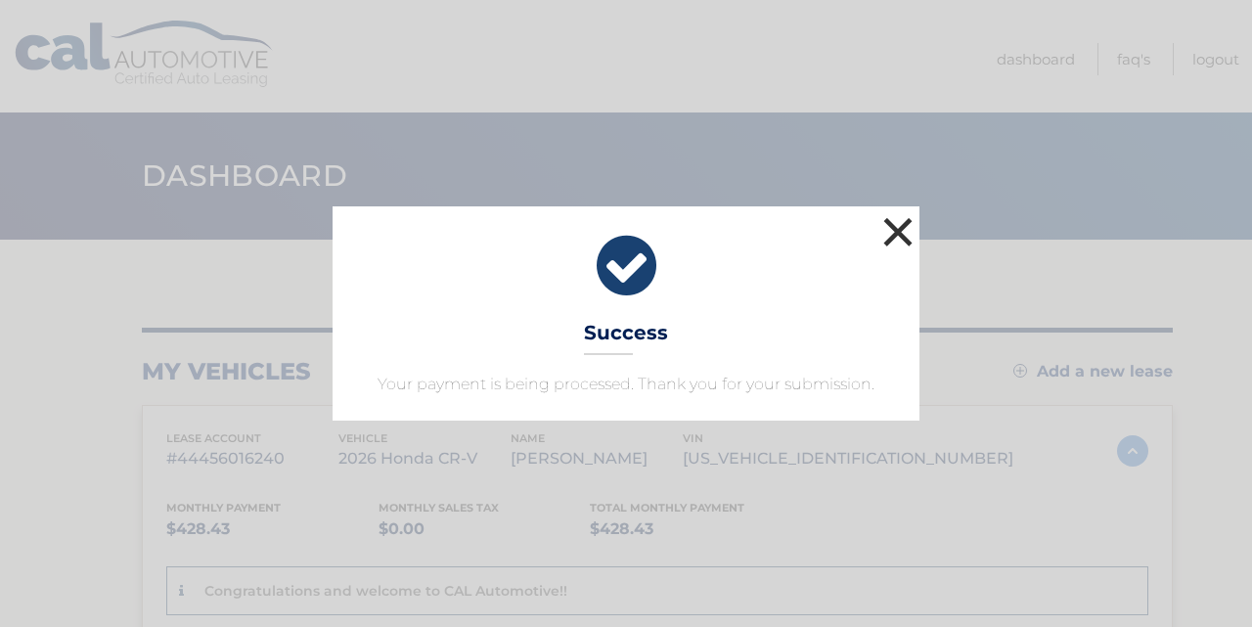
click at [901, 233] on button "×" at bounding box center [898, 231] width 39 height 39
